Goal: Information Seeking & Learning: Learn about a topic

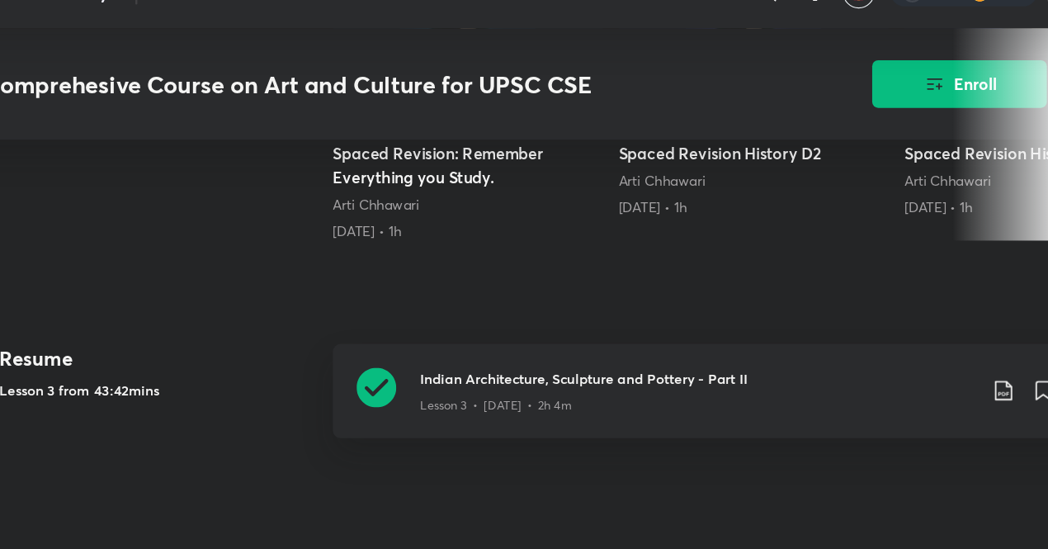
scroll to position [557, 0]
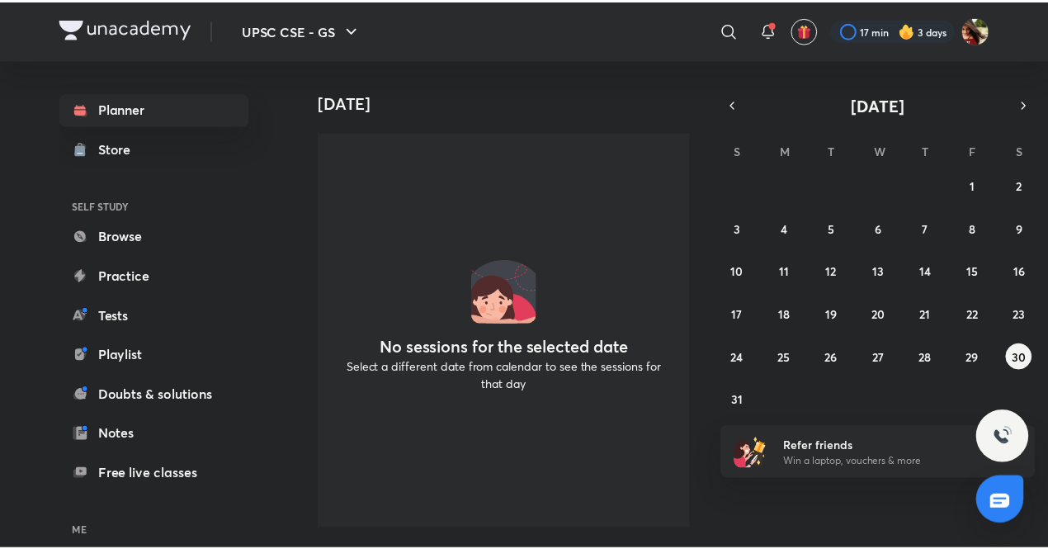
scroll to position [5, 0]
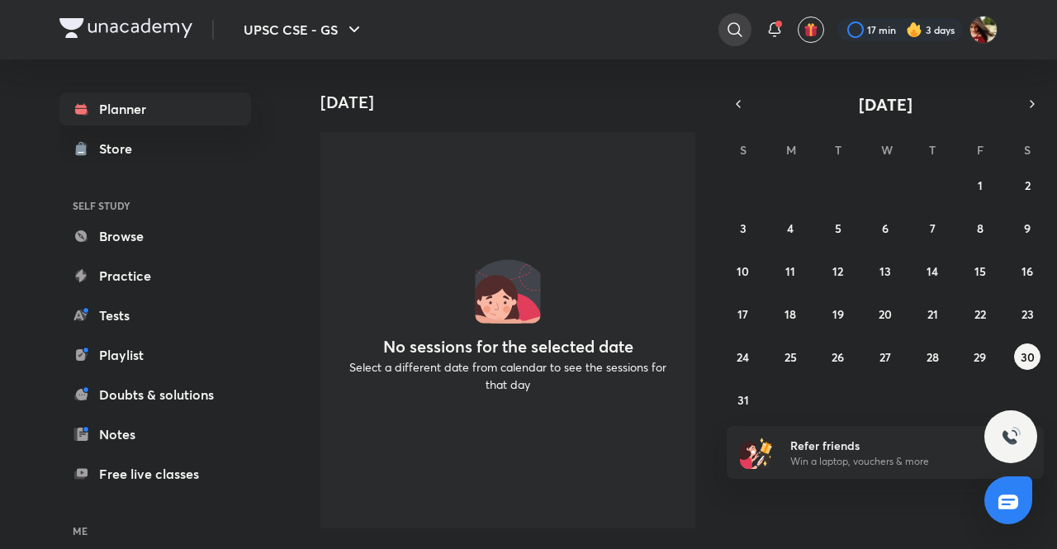
click at [730, 35] on icon at bounding box center [735, 30] width 20 height 20
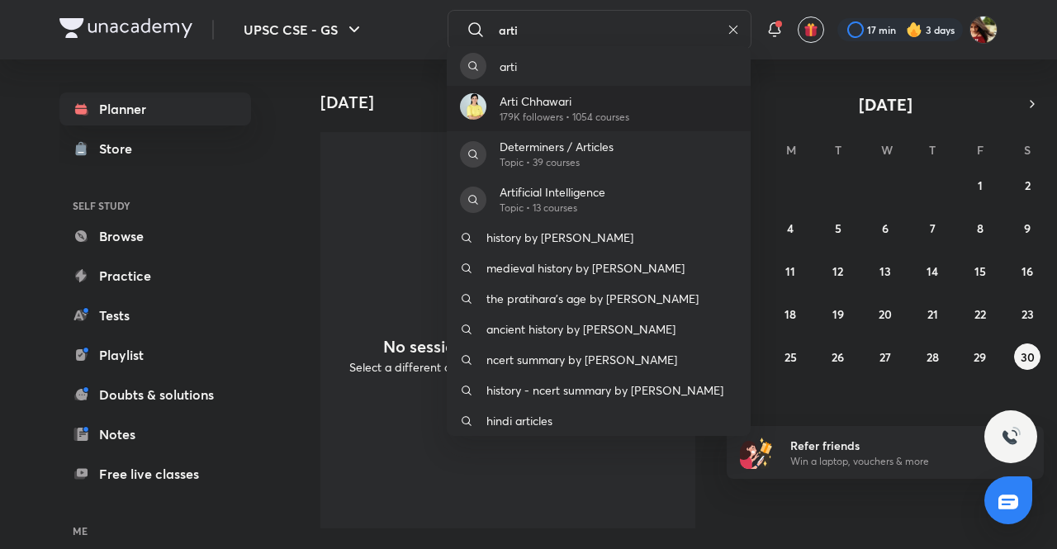
type input "arti"
click at [591, 105] on p "Arti Chhawari" at bounding box center [564, 100] width 130 height 17
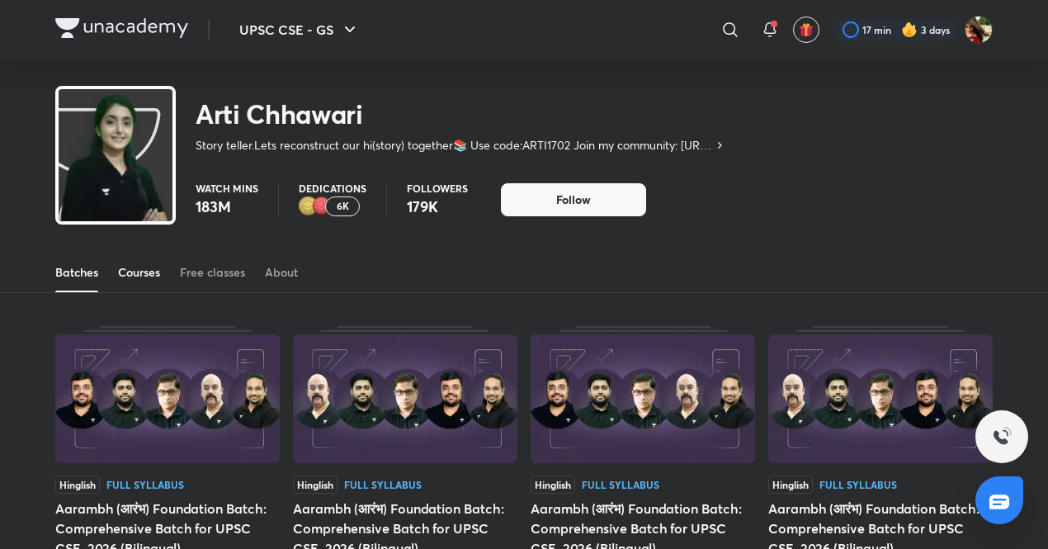
click at [154, 267] on div "Courses" at bounding box center [139, 272] width 42 height 17
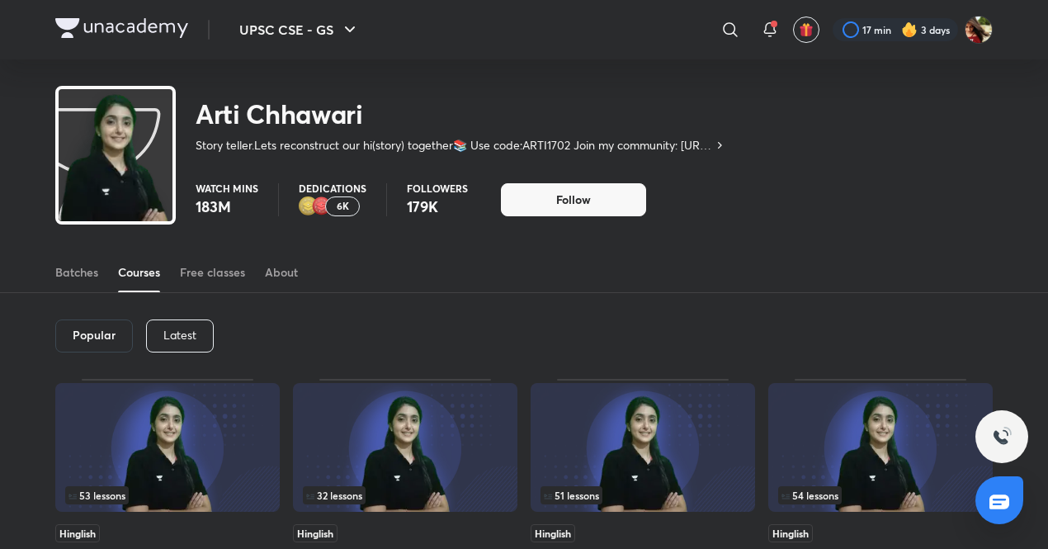
click at [191, 351] on div "Latest" at bounding box center [180, 335] width 68 height 33
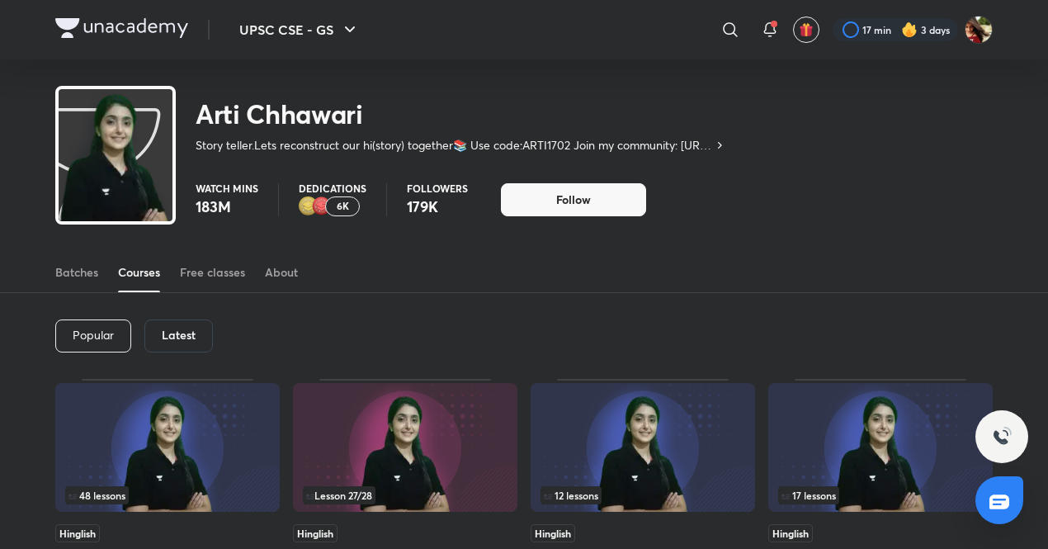
click at [191, 351] on div "Latest" at bounding box center [178, 335] width 69 height 33
click at [187, 336] on h6 "Latest" at bounding box center [179, 335] width 34 height 13
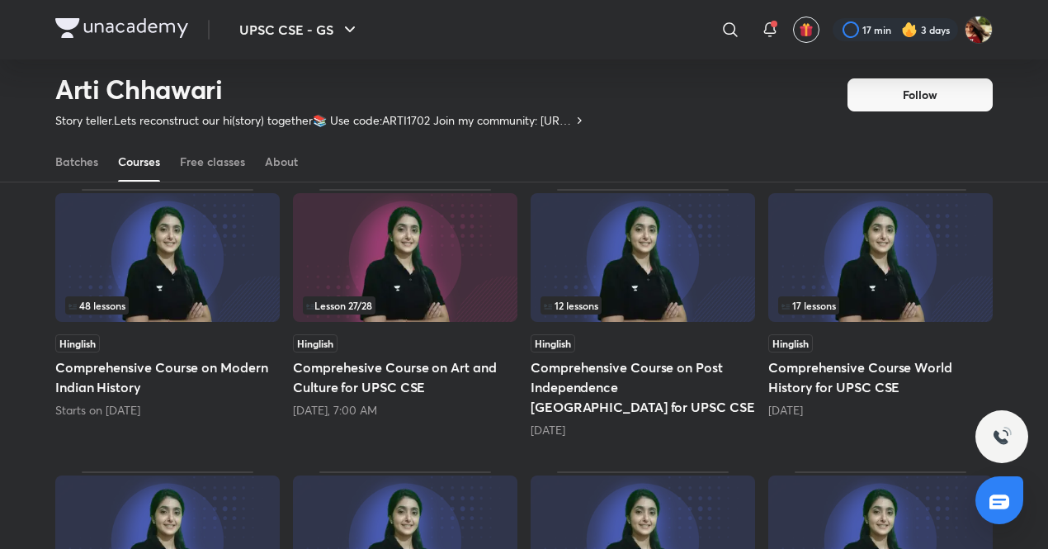
scroll to position [141, 0]
click at [412, 270] on img at bounding box center [405, 256] width 225 height 129
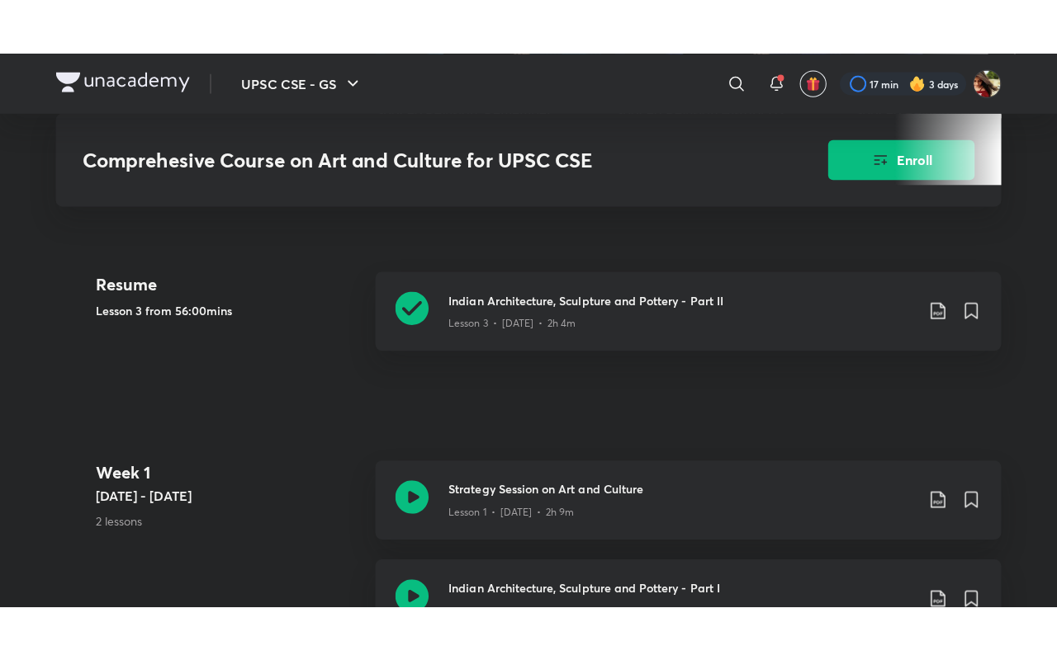
scroll to position [664, 0]
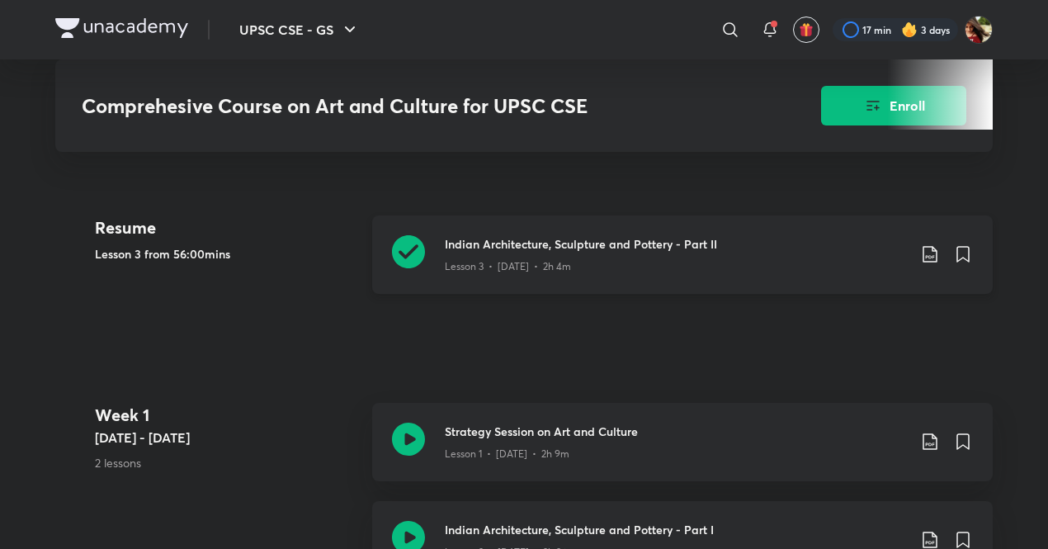
click at [480, 253] on div "Lesson 3 • [DATE] • 2h 4m" at bounding box center [676, 263] width 462 height 21
